Goal: Information Seeking & Learning: Learn about a topic

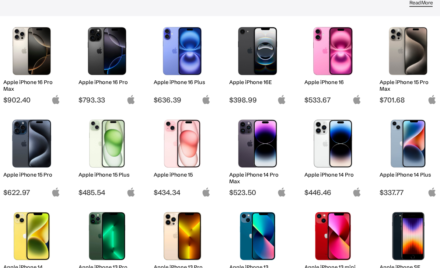
scroll to position [86, 0]
click at [36, 142] on img at bounding box center [32, 143] width 46 height 48
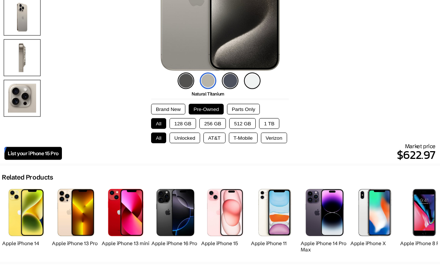
scroll to position [157, 0]
click at [206, 121] on button "256 GB" at bounding box center [213, 123] width 27 height 11
click at [181, 143] on button "Unlocked" at bounding box center [185, 137] width 31 height 11
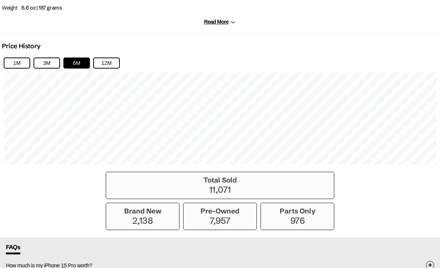
scroll to position [485, 0]
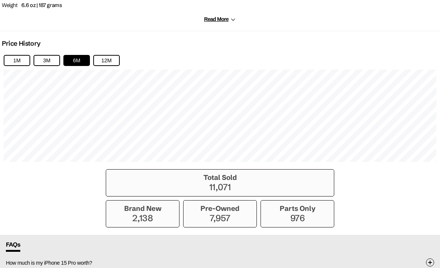
click at [221, 223] on p "7,957" at bounding box center [220, 218] width 66 height 11
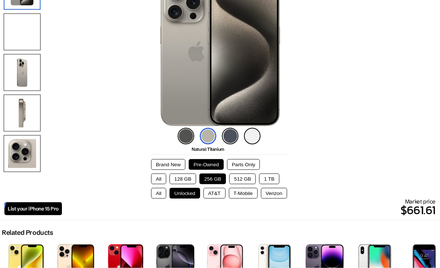
scroll to position [96, 0]
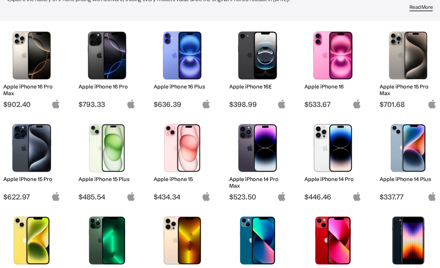
scroll to position [82, 0]
click at [31, 149] on img at bounding box center [32, 148] width 46 height 48
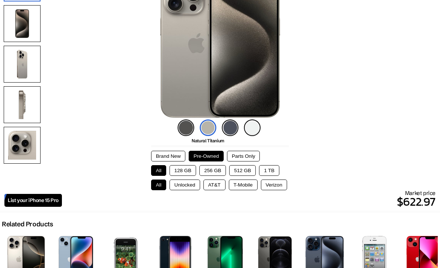
scroll to position [111, 0]
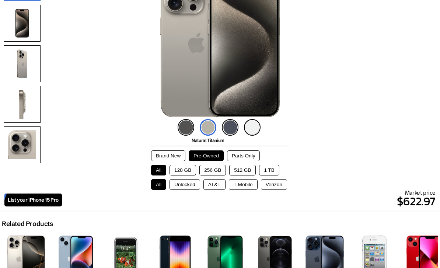
click at [215, 172] on button "256 GB" at bounding box center [213, 170] width 27 height 11
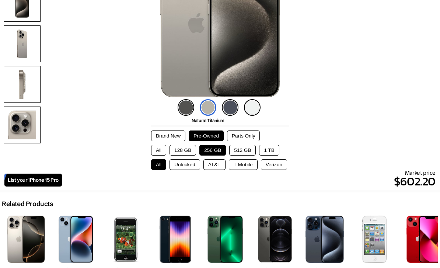
scroll to position [134, 0]
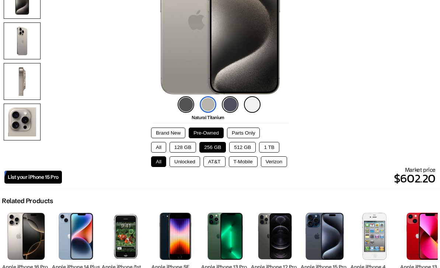
click at [192, 164] on button "Unlocked" at bounding box center [185, 161] width 31 height 11
click at [218, 165] on button "AT&T" at bounding box center [215, 161] width 22 height 11
click at [191, 165] on button "Unlocked" at bounding box center [185, 161] width 31 height 11
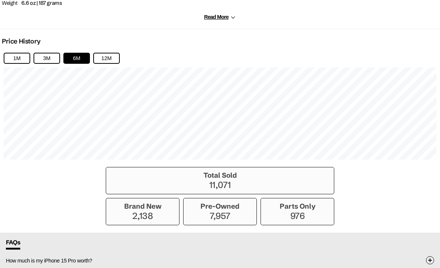
scroll to position [487, 0]
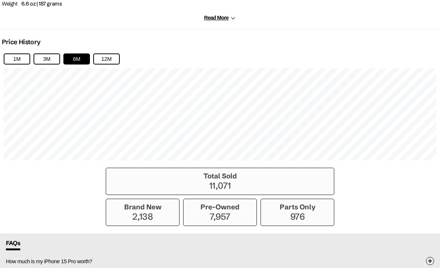
click at [231, 219] on p "7,957" at bounding box center [220, 216] width 66 height 11
click at [233, 220] on p "7,957" at bounding box center [220, 216] width 66 height 11
click at [211, 222] on p "7,957" at bounding box center [220, 216] width 66 height 11
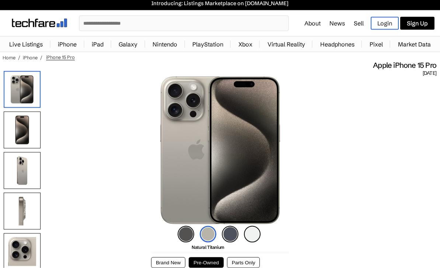
scroll to position [0, 0]
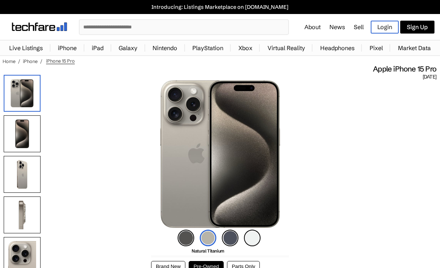
click at [315, 26] on link "About" at bounding box center [313, 26] width 16 height 7
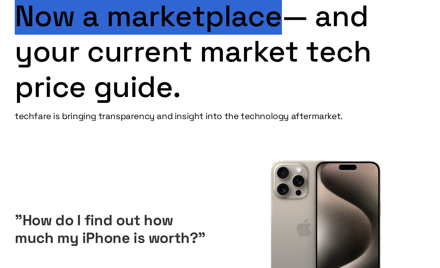
scroll to position [382, 0]
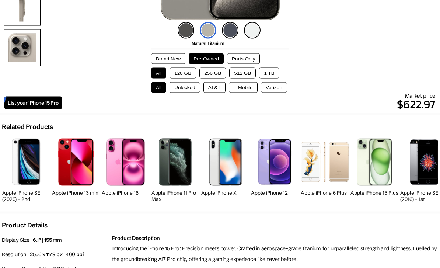
scroll to position [209, 0]
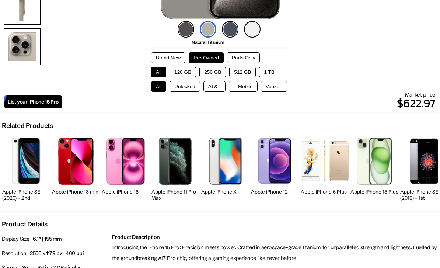
click at [184, 90] on button "Unlocked" at bounding box center [185, 86] width 31 height 11
click at [208, 71] on button "256 GB" at bounding box center [213, 72] width 27 height 11
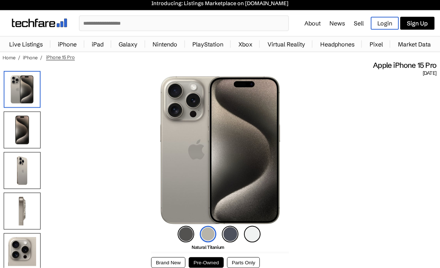
scroll to position [0, 0]
